Goal: Transaction & Acquisition: Purchase product/service

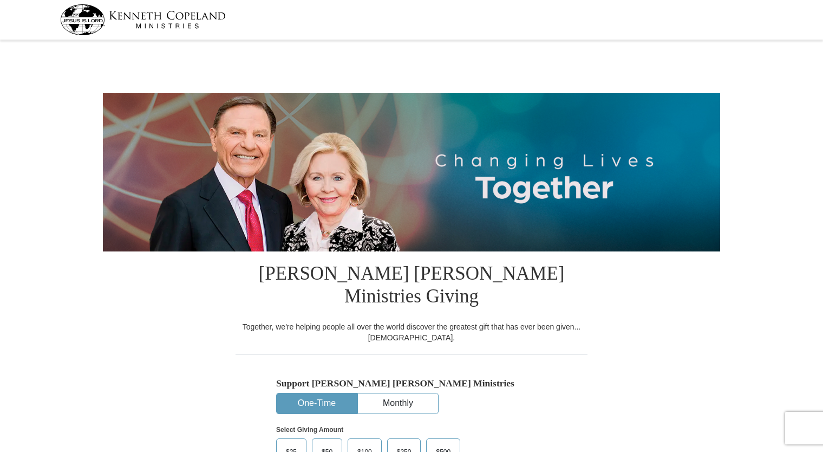
select select "KY"
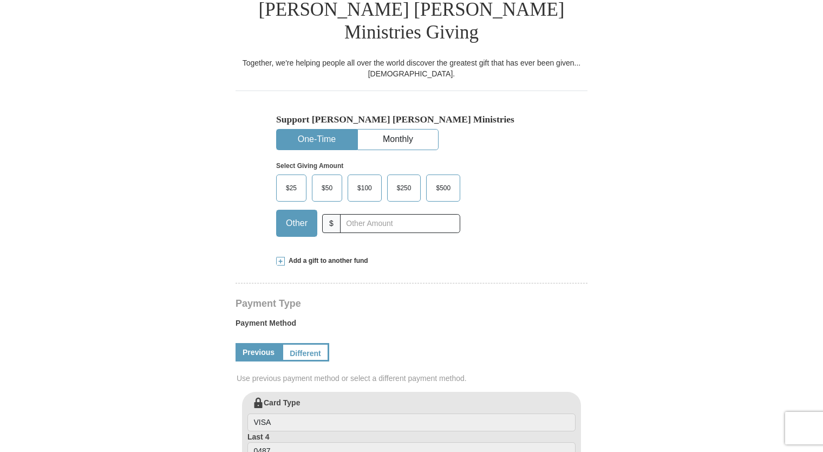
click at [388, 214] on input "text" at bounding box center [400, 223] width 120 height 19
type input "75"
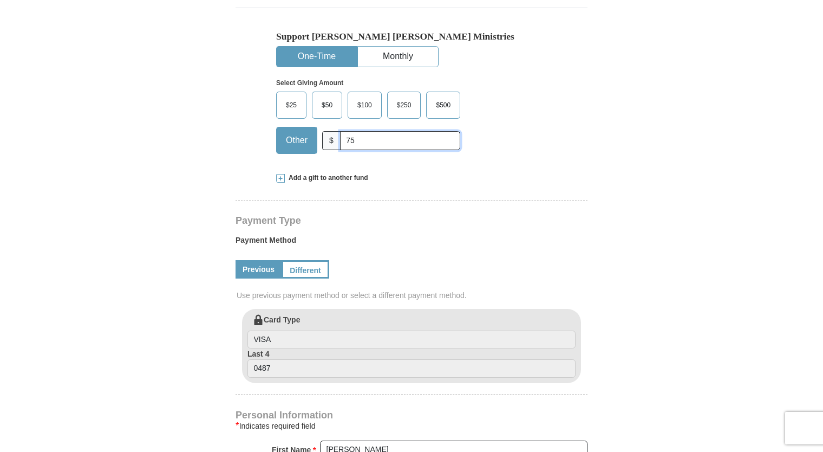
scroll to position [352, 0]
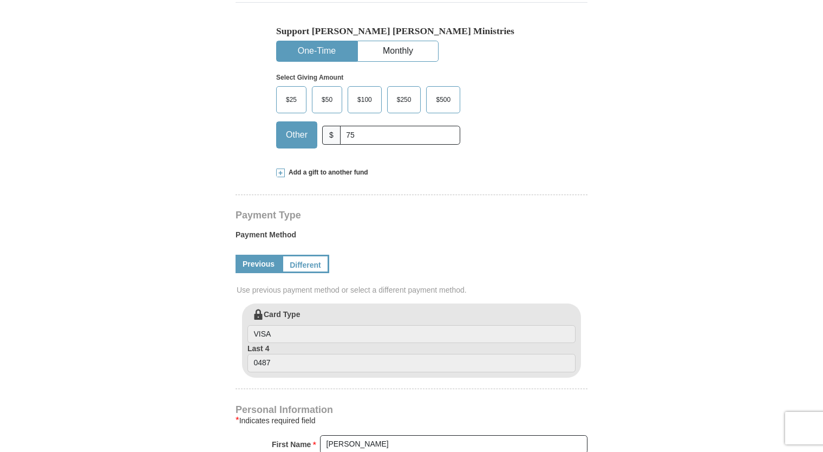
click at [280, 168] on span at bounding box center [280, 172] width 9 height 9
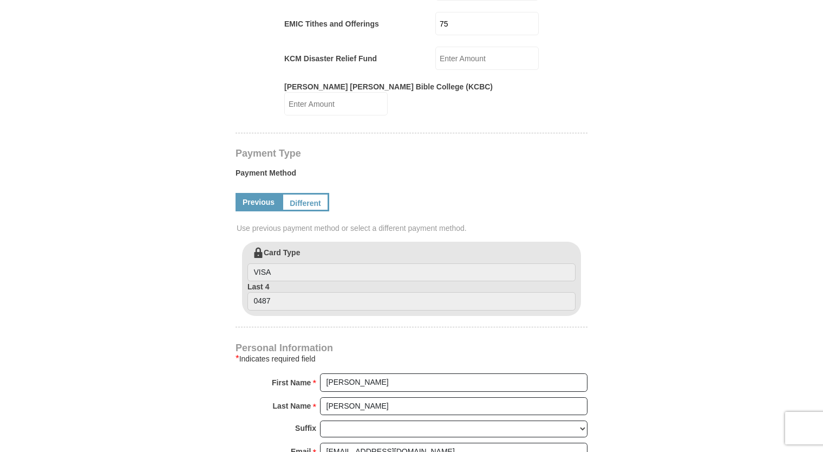
scroll to position [594, 0]
click at [307, 192] on link "Different" at bounding box center [304, 201] width 45 height 18
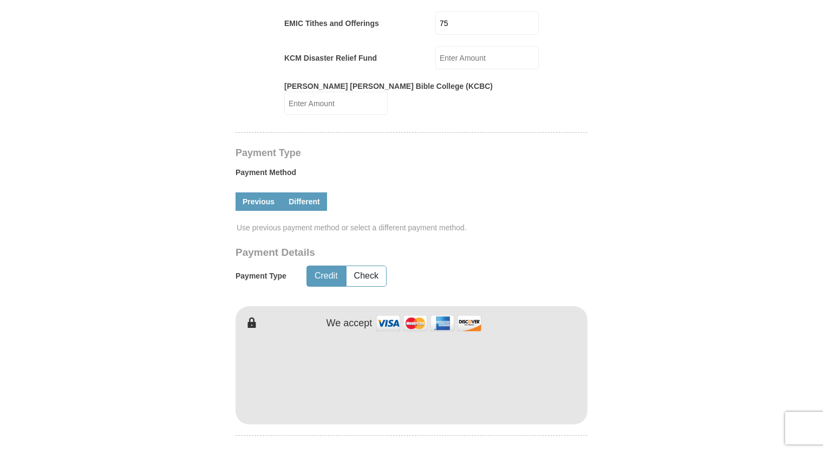
click at [262, 192] on link "Previous" at bounding box center [259, 201] width 46 height 18
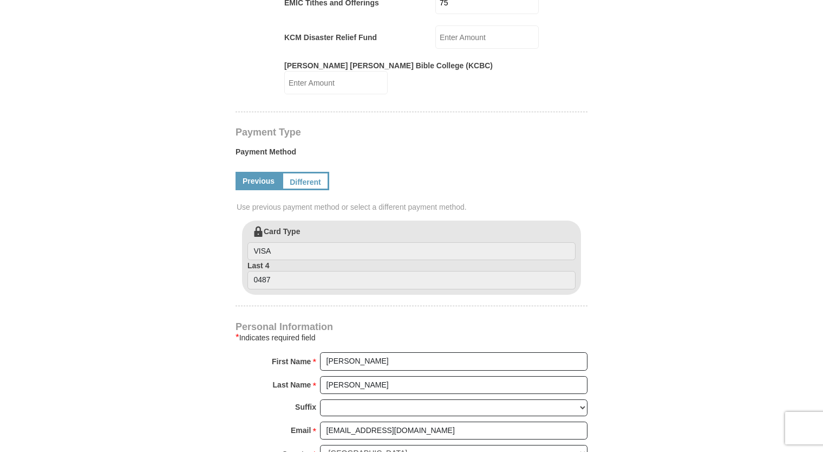
scroll to position [614, 0]
click at [309, 173] on link "Different" at bounding box center [304, 182] width 45 height 18
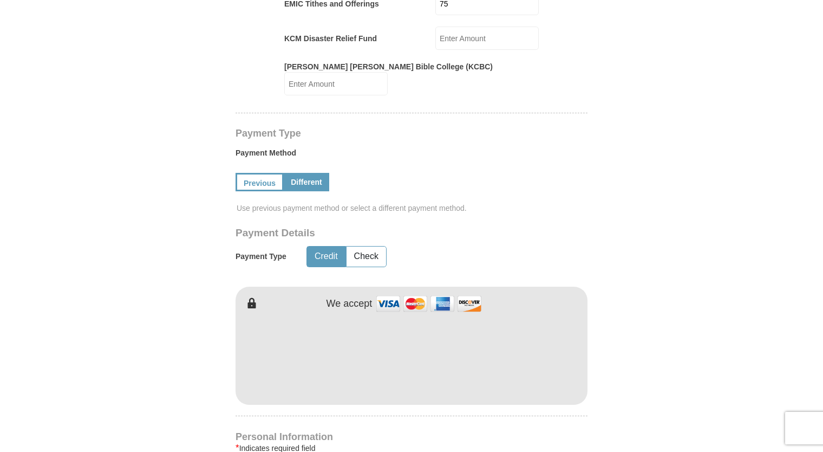
click at [680, 272] on form "[PERSON_NAME] [PERSON_NAME] Ministries Giving Together, we're helping people al…" at bounding box center [411, 181] width 617 height 1503
click at [677, 247] on form "[PERSON_NAME] [PERSON_NAME] Ministries Giving Together, we're helping people al…" at bounding box center [411, 181] width 617 height 1503
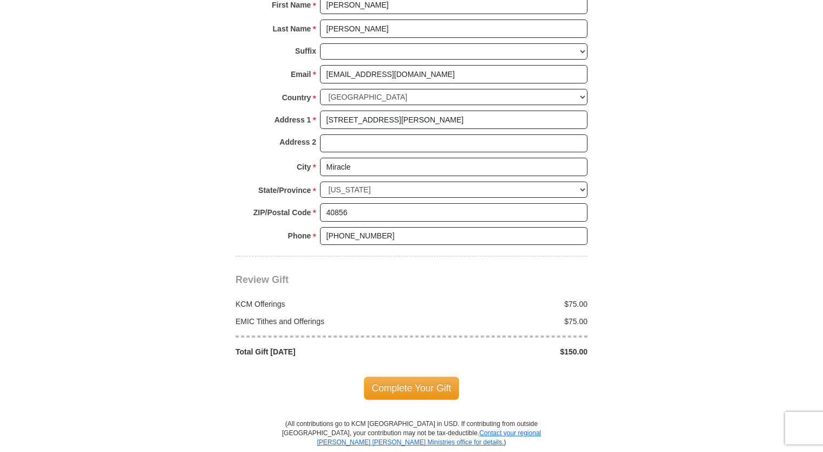
scroll to position [1081, 0]
click at [415, 375] on span "Complete Your Gift" at bounding box center [412, 386] width 96 height 23
